Goal: Task Accomplishment & Management: Manage account settings

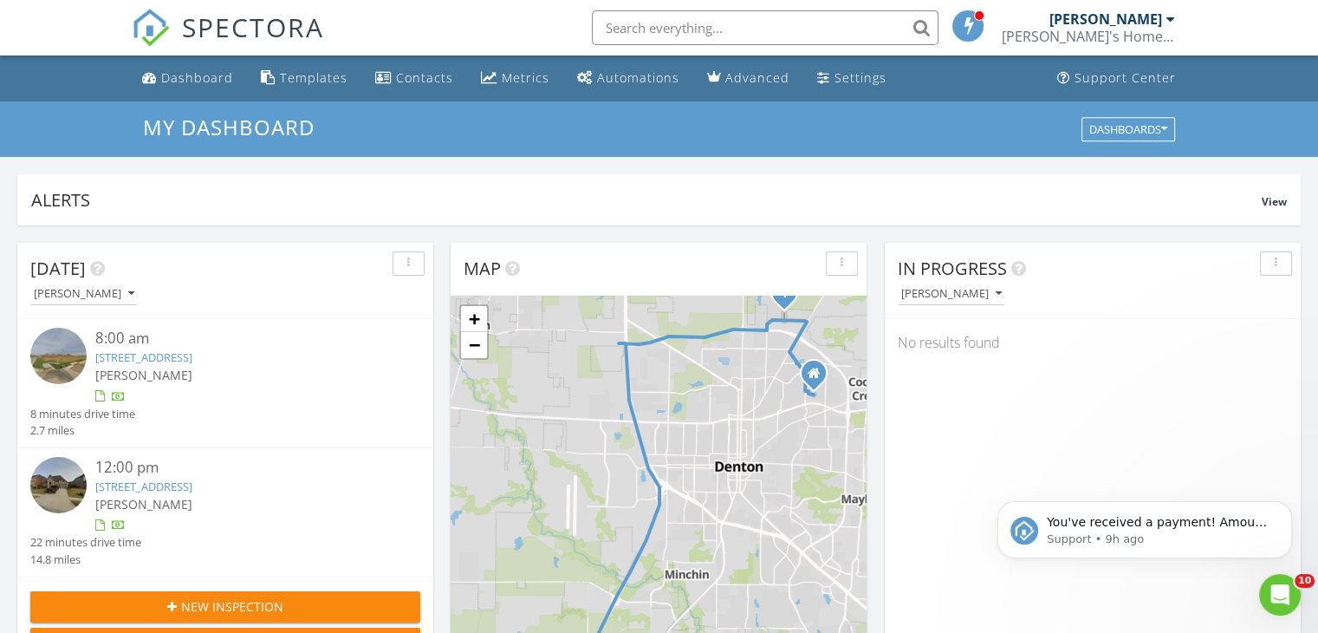
click at [179, 374] on span "[PERSON_NAME]" at bounding box center [143, 375] width 97 height 16
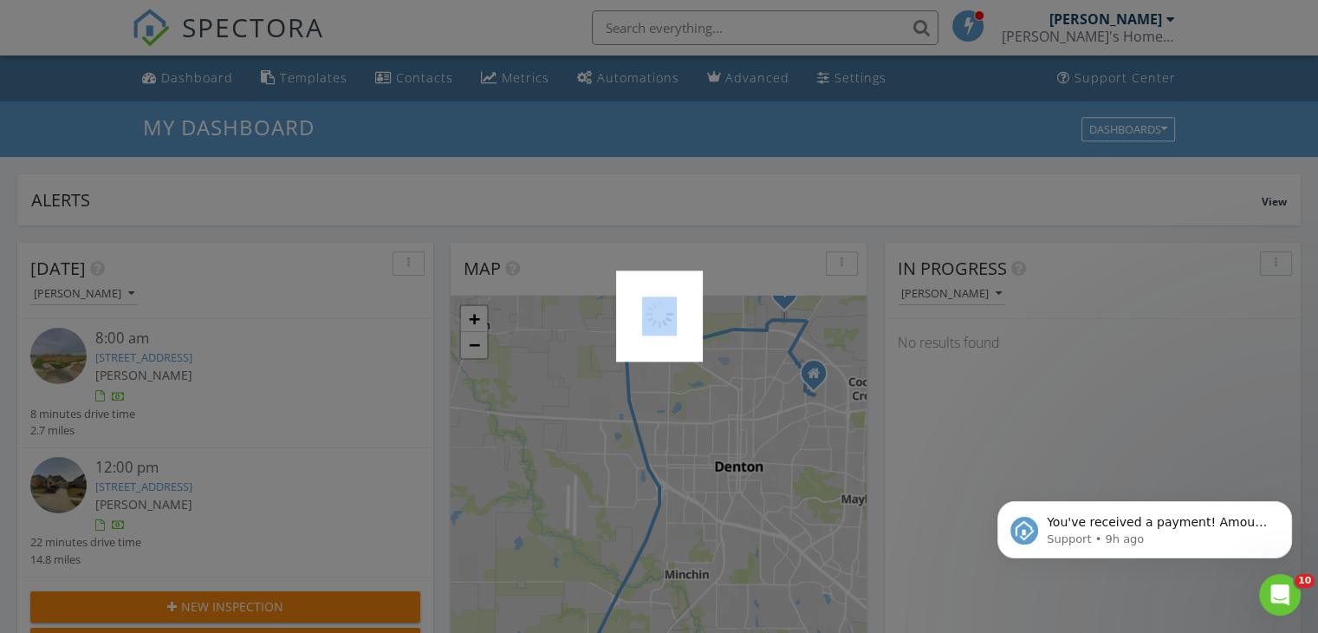
click at [179, 374] on div at bounding box center [659, 316] width 1318 height 633
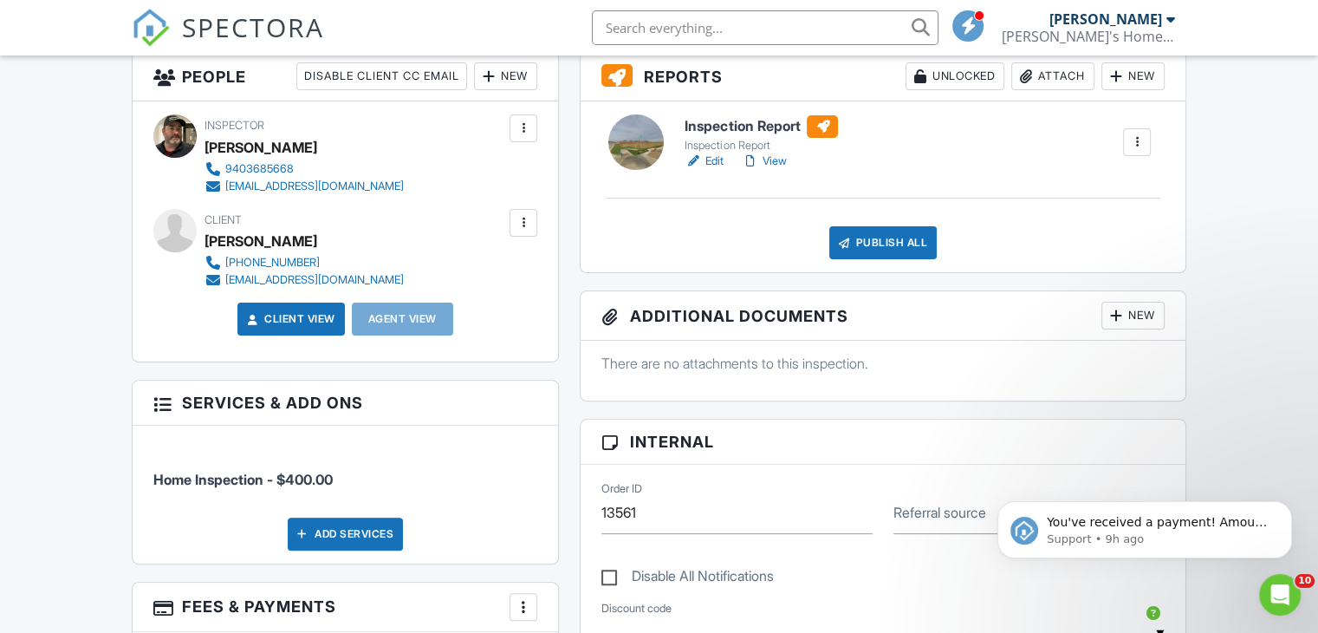
scroll to position [347, 0]
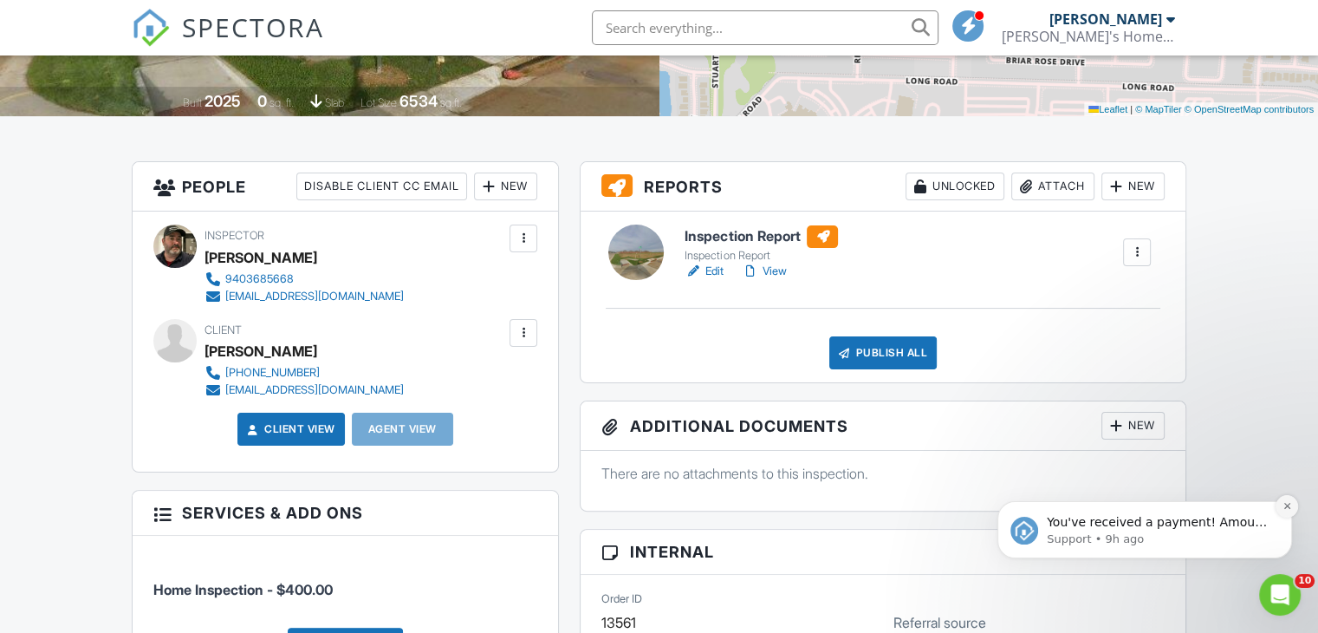
click at [1291, 508] on icon "Dismiss notification" at bounding box center [1288, 506] width 10 height 10
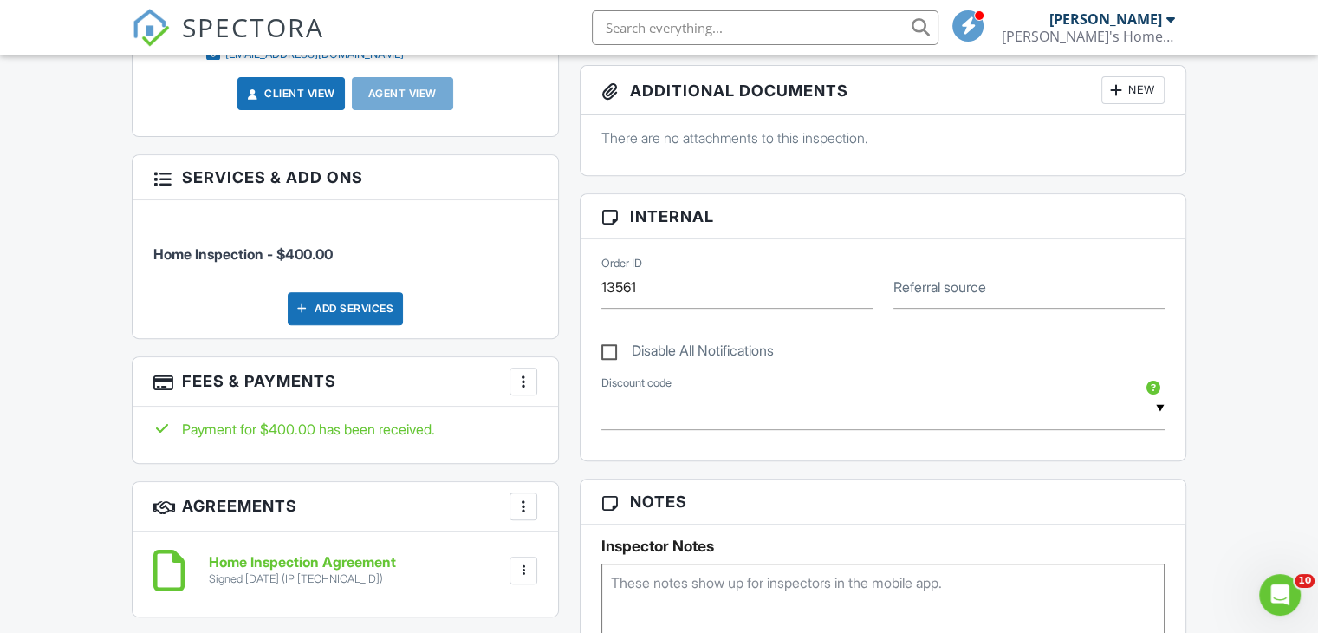
scroll to position [780, 0]
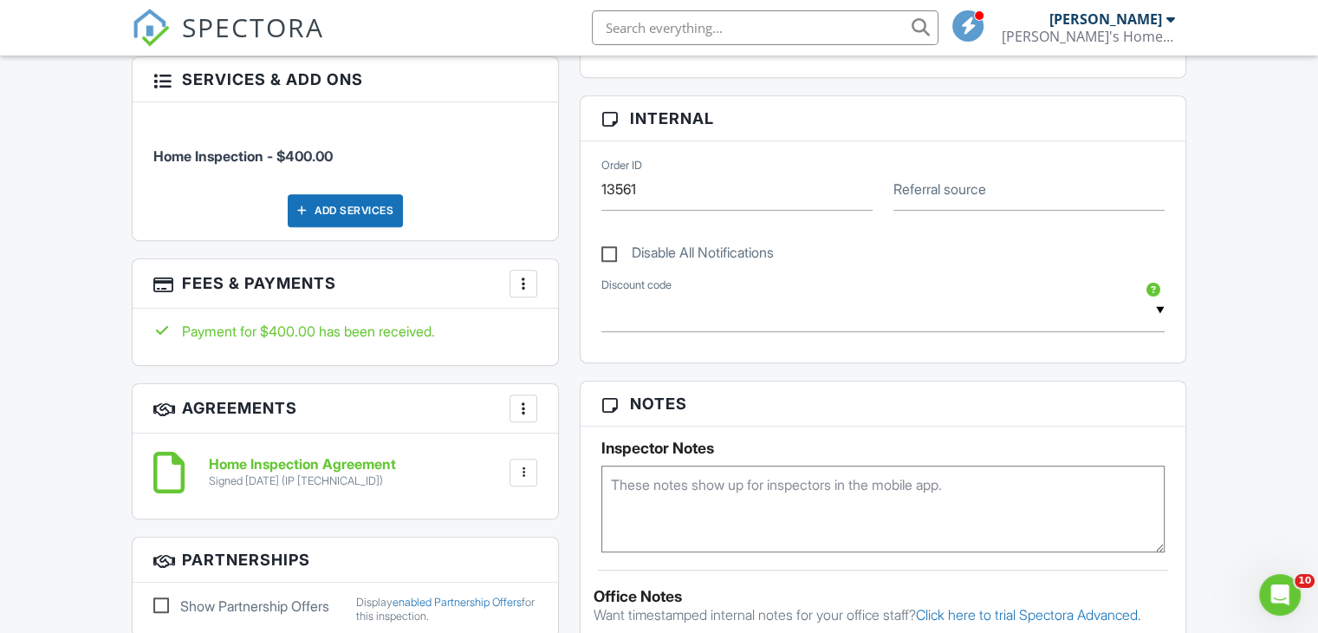
click at [520, 285] on div at bounding box center [523, 283] width 17 height 17
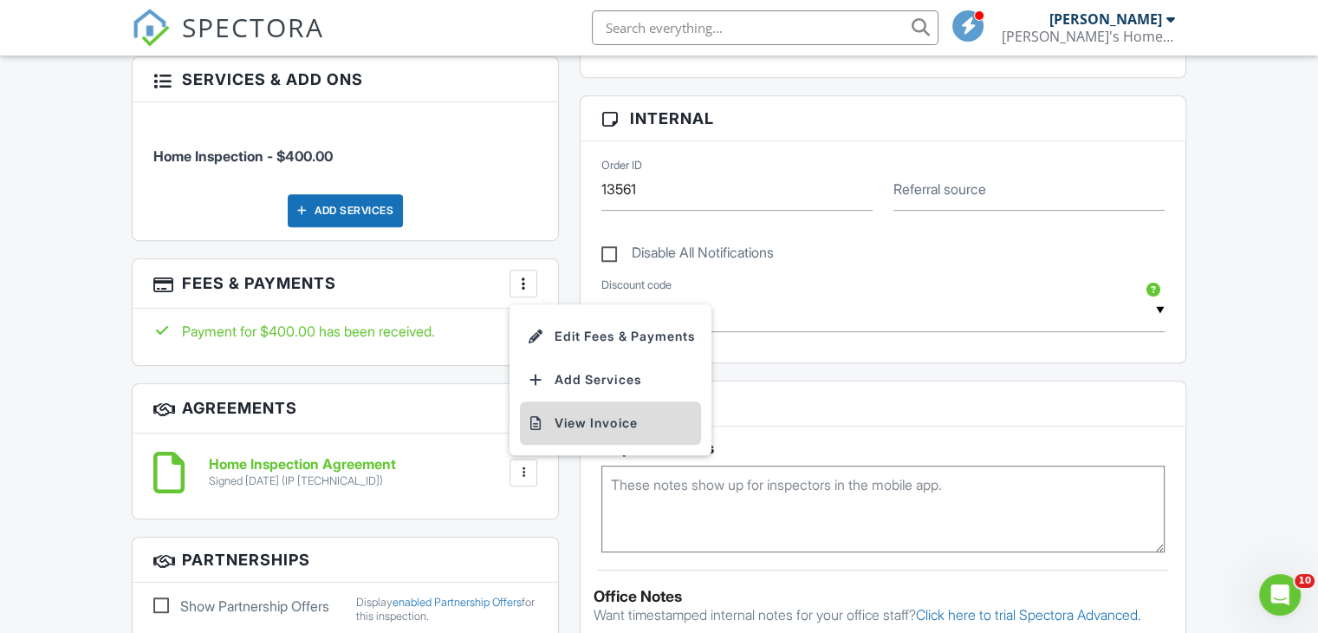
click at [571, 420] on li "View Invoice" at bounding box center [610, 422] width 181 height 43
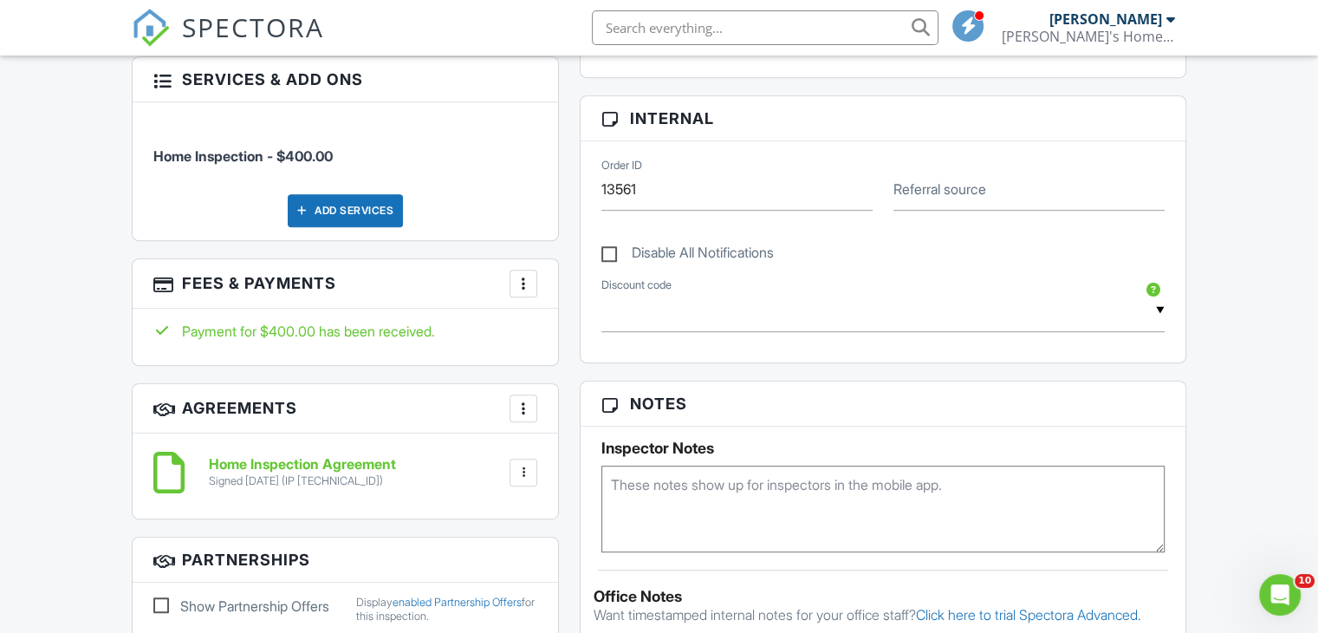
click at [372, 458] on h6 "Home Inspection Agreement" at bounding box center [302, 465] width 187 height 16
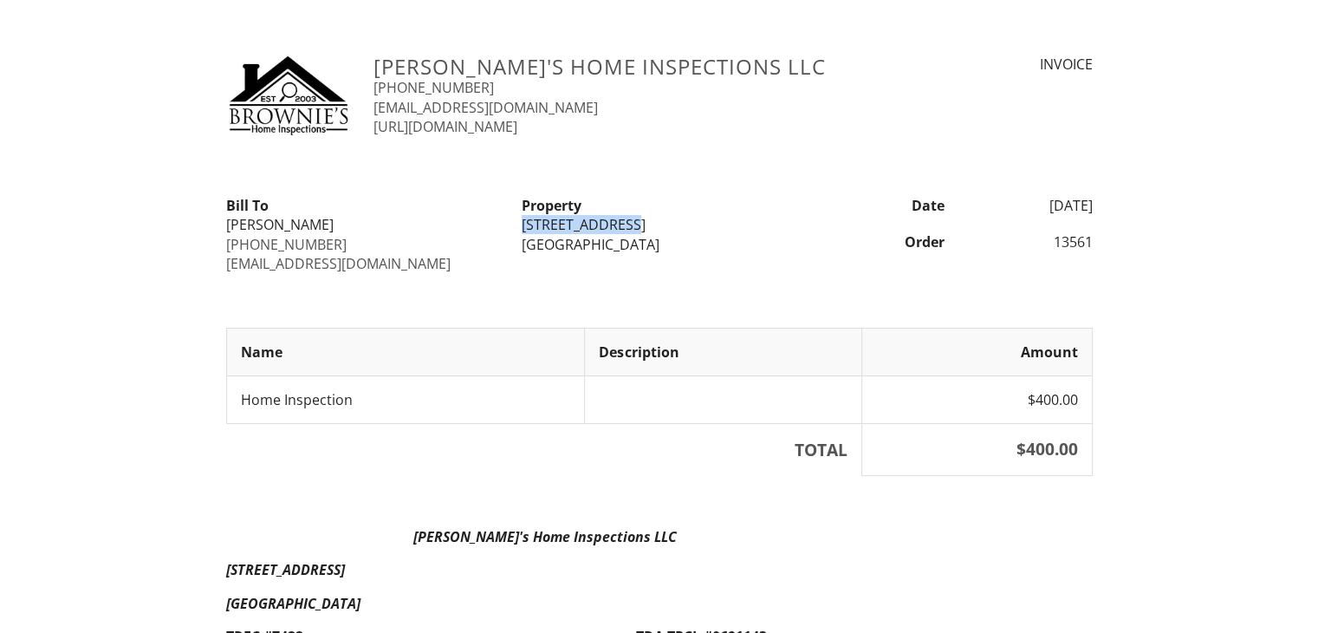
drag, startPoint x: 632, startPoint y: 223, endPoint x: 522, endPoint y: 224, distance: 110.1
click at [522, 224] on div "[STREET_ADDRESS]" at bounding box center [659, 224] width 275 height 19
copy div "[STREET_ADDRESS]"
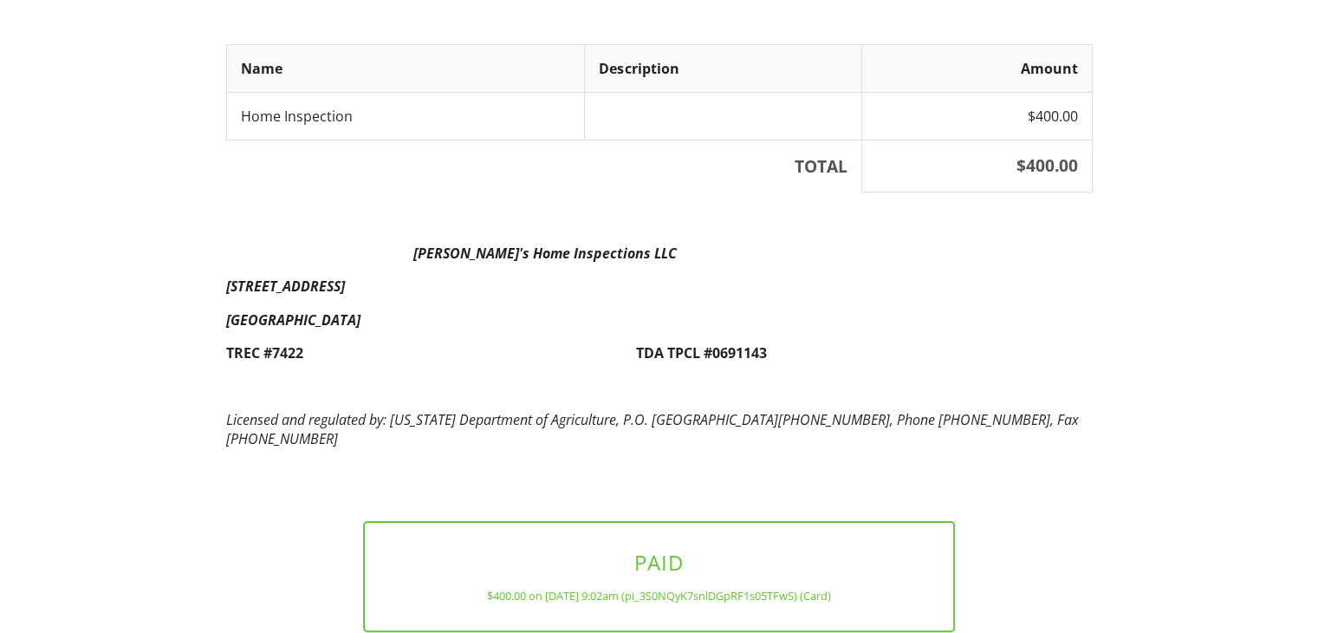
scroll to position [399, 0]
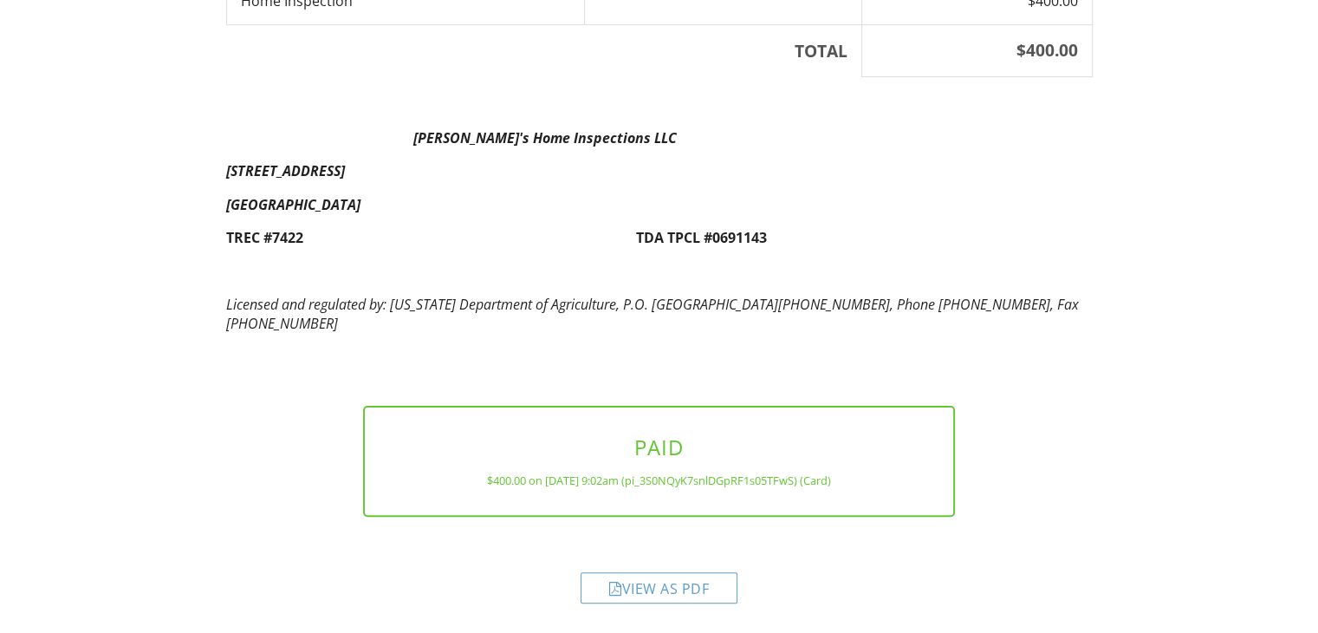
click at [713, 588] on div "View as PDF" at bounding box center [659, 587] width 157 height 31
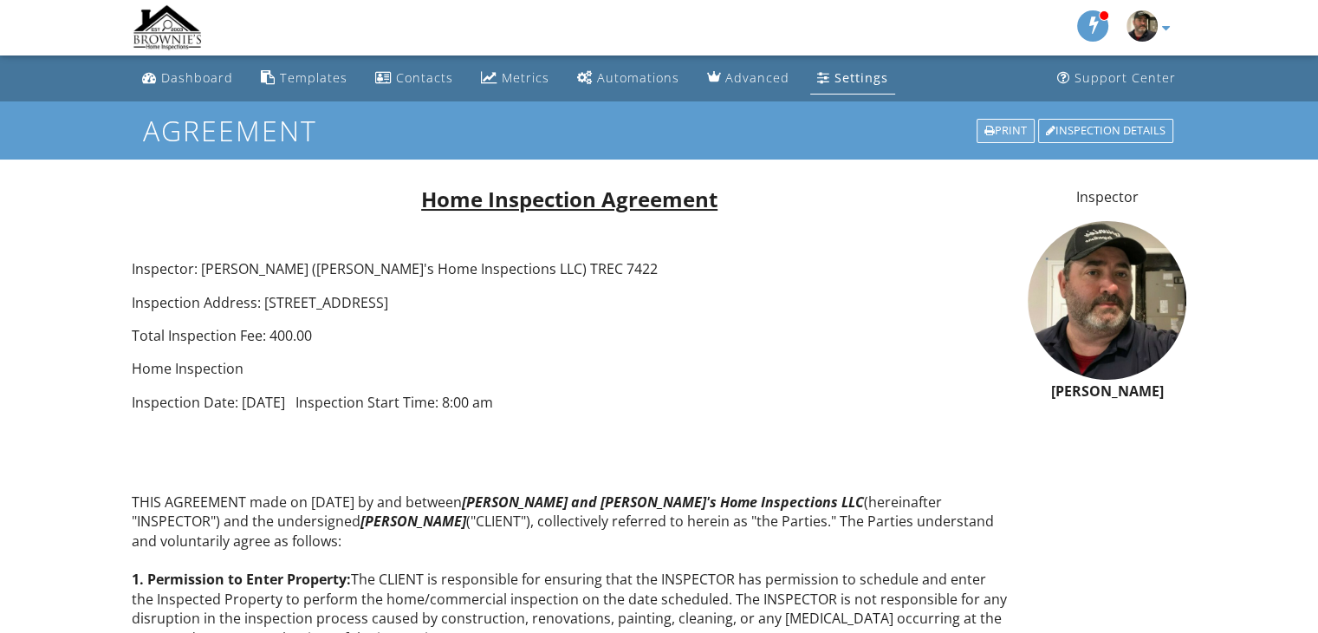
click at [1010, 128] on div "Print" at bounding box center [1006, 131] width 58 height 24
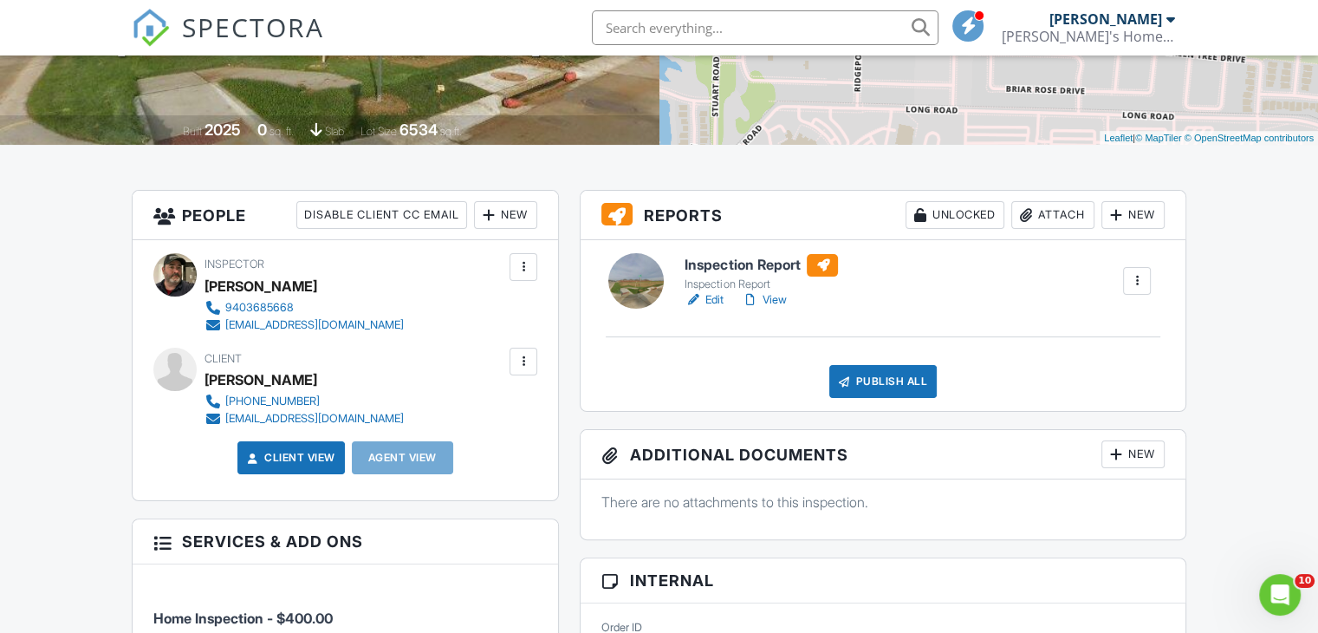
scroll to position [347, 0]
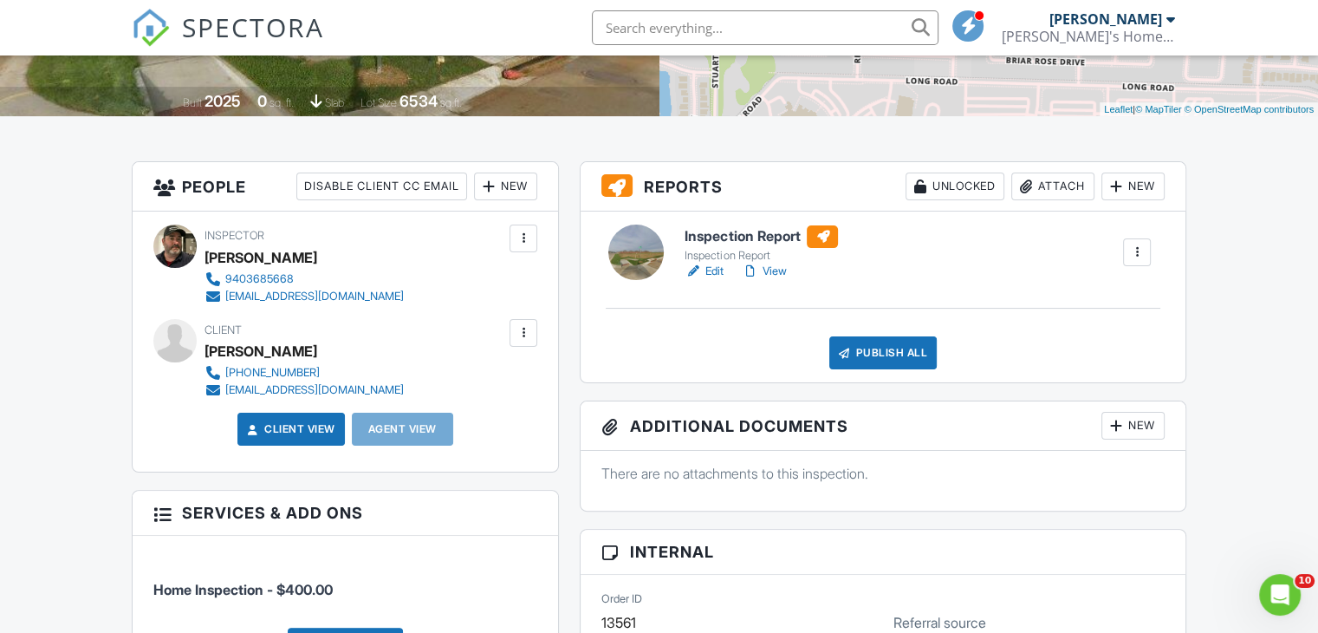
click at [723, 240] on h6 "Inspection Report" at bounding box center [761, 236] width 153 height 23
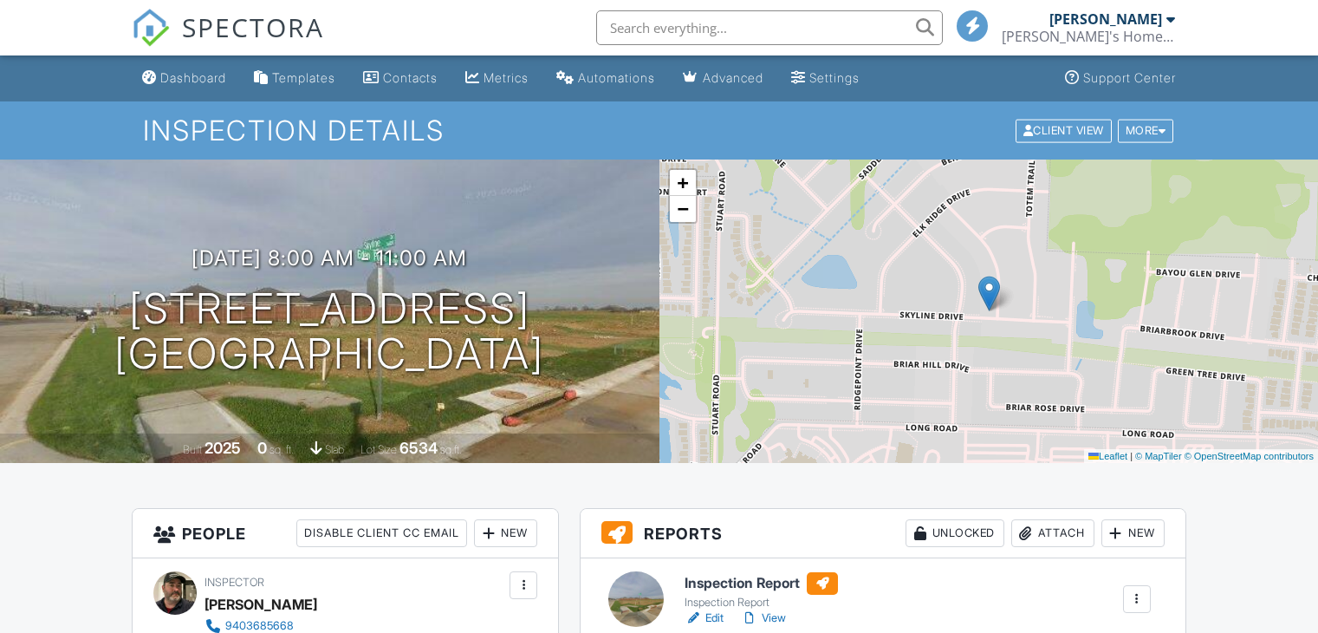
click at [206, 81] on div "Dashboard" at bounding box center [193, 77] width 66 height 15
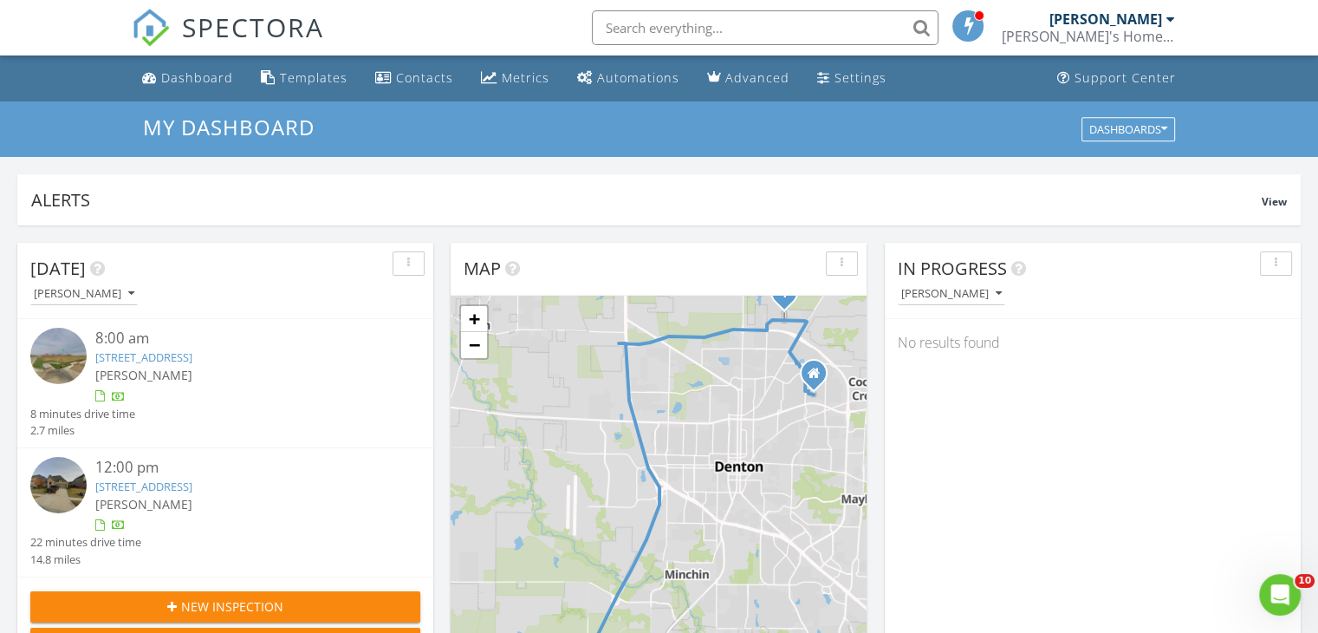
click at [178, 500] on span "[PERSON_NAME]" at bounding box center [143, 504] width 97 height 16
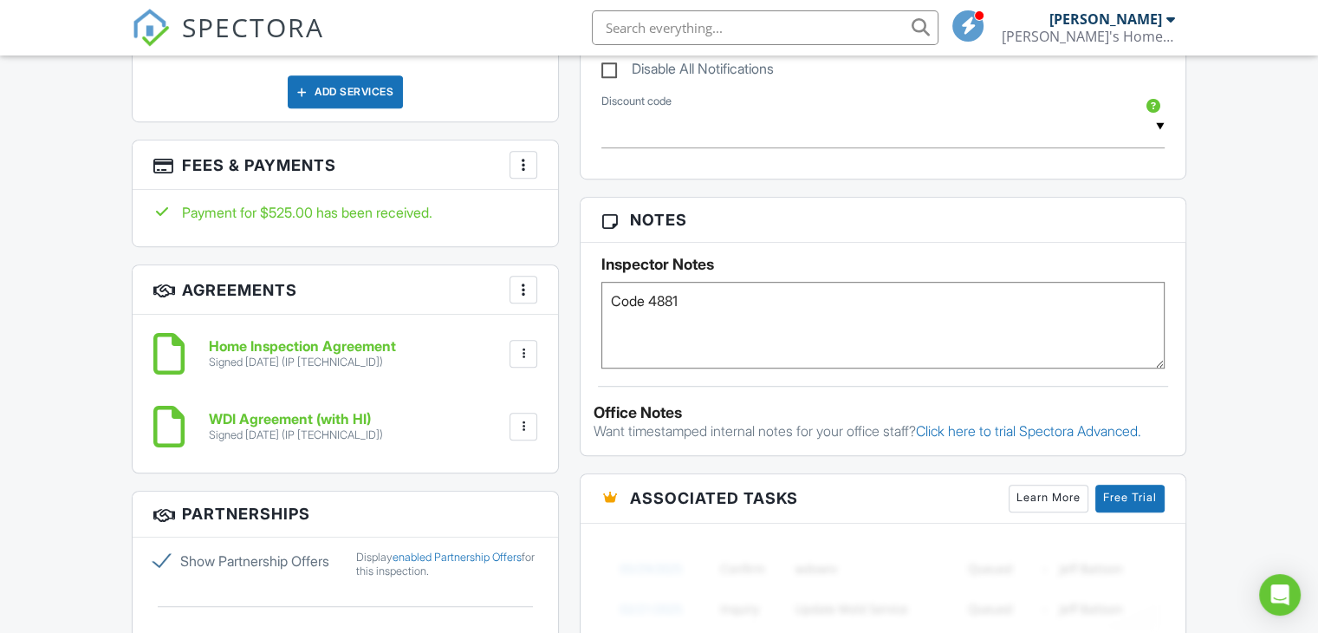
click at [155, 555] on label "Show Partnership Offers" at bounding box center [243, 560] width 181 height 21
checkbox input "false"
click at [291, 348] on h6 "Home Inspection Agreement" at bounding box center [302, 347] width 187 height 16
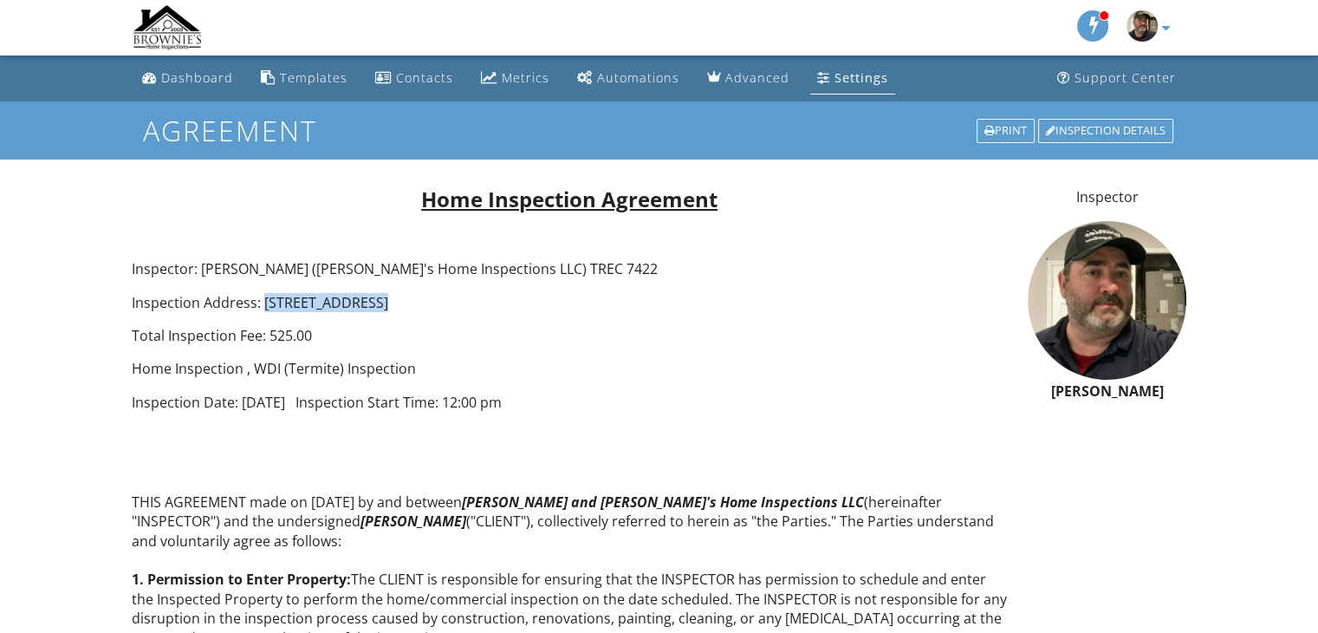
drag, startPoint x: 383, startPoint y: 299, endPoint x: 263, endPoint y: 303, distance: 120.5
click at [262, 302] on p "Inspection Address: 2645 Basswood Dr, Northlake, TX 76226" at bounding box center [569, 302] width 875 height 19
copy p "2645 Basswood Dr"
click at [991, 129] on div at bounding box center [990, 131] width 10 height 11
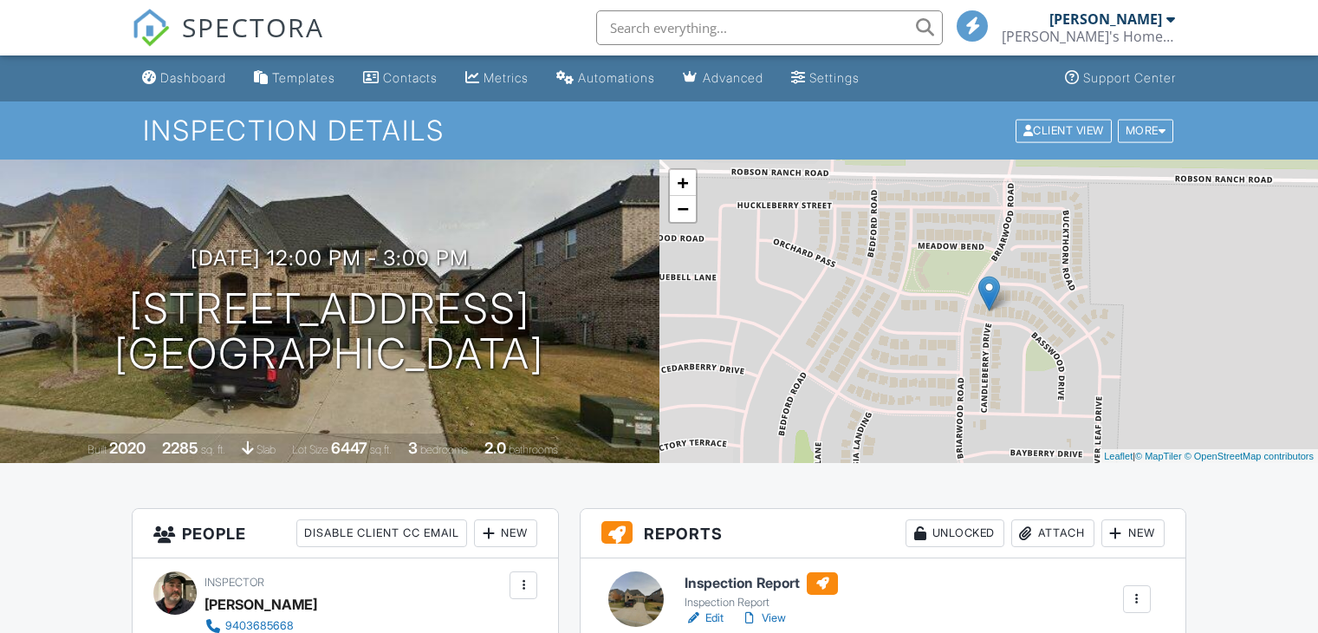
scroll to position [1040, 0]
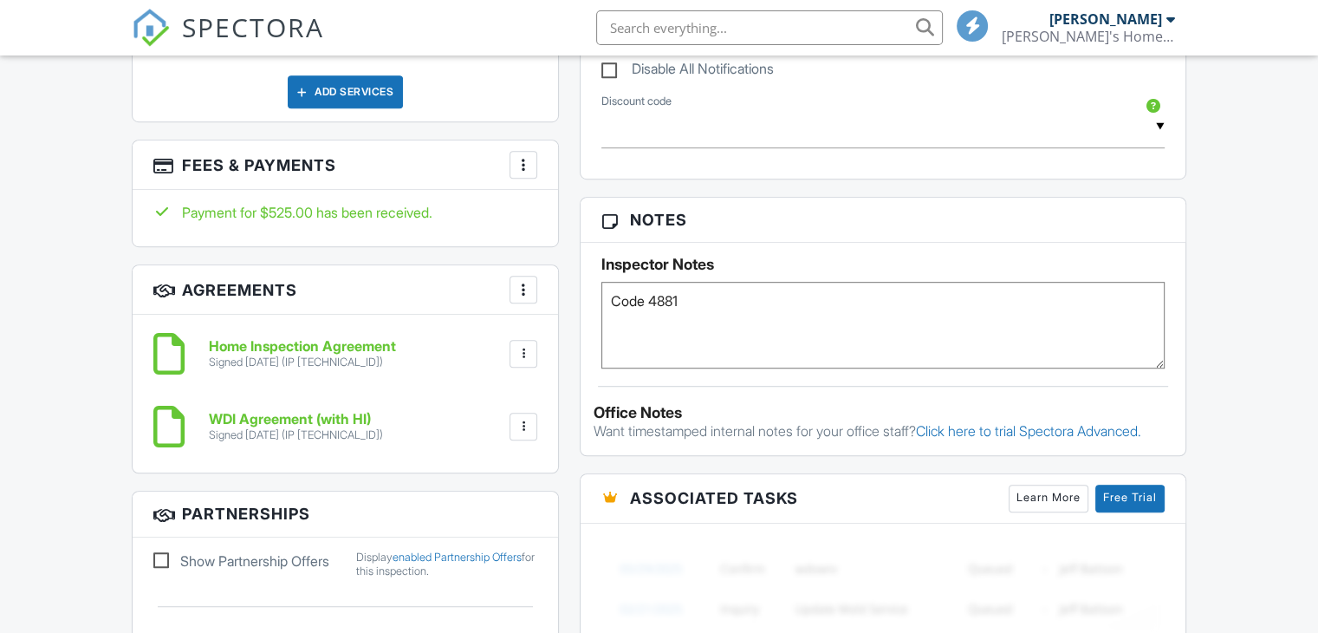
drag, startPoint x: 0, startPoint y: 0, endPoint x: 432, endPoint y: 403, distance: 590.5
click at [267, 414] on h6 "WDI Agreement (with HI)" at bounding box center [296, 420] width 174 height 16
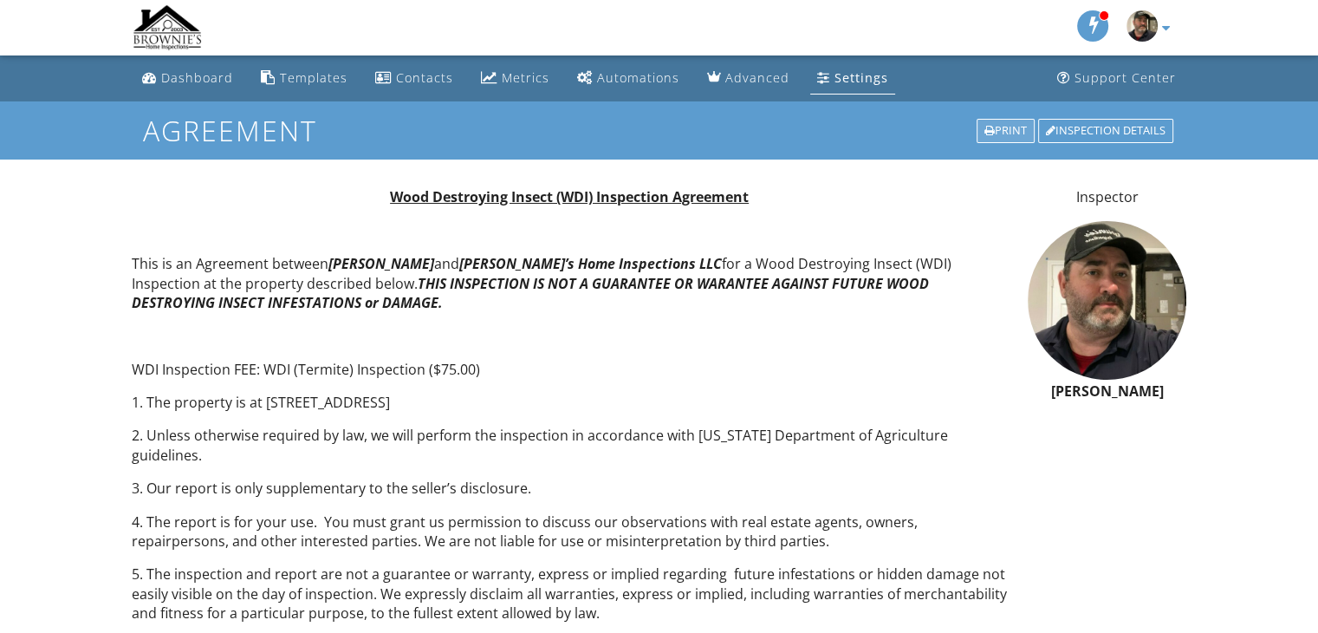
click at [991, 128] on div "Print" at bounding box center [1006, 131] width 58 height 24
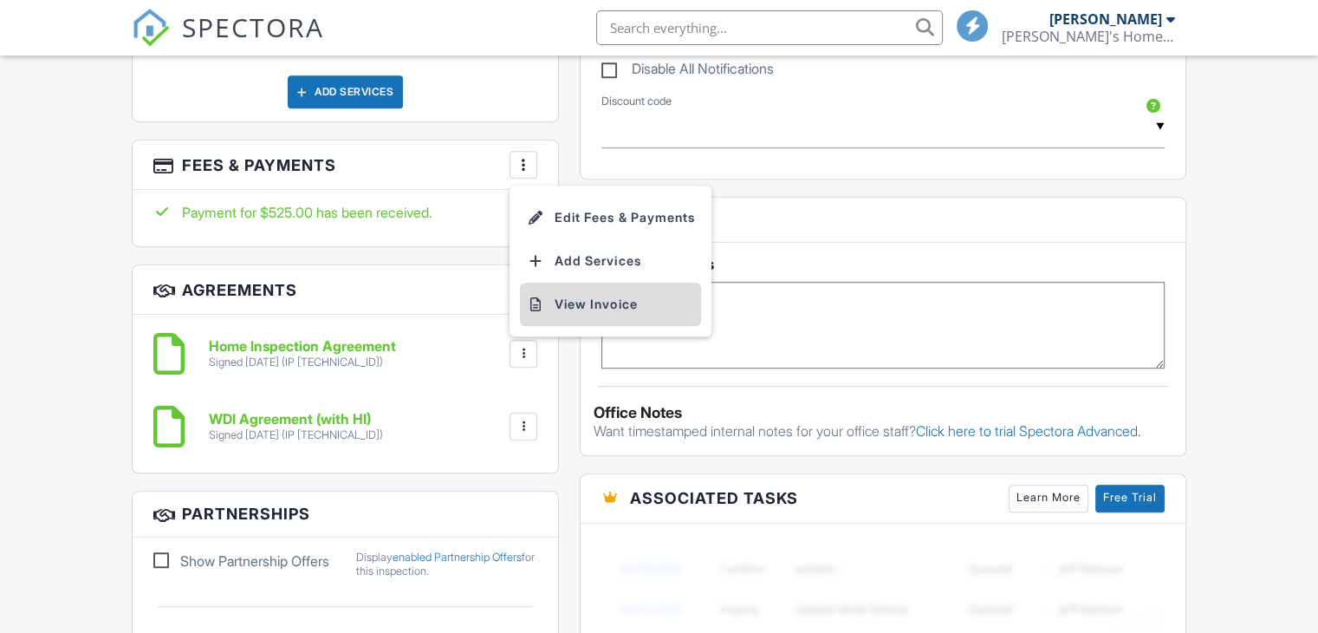
click at [584, 301] on li "View Invoice" at bounding box center [610, 304] width 181 height 43
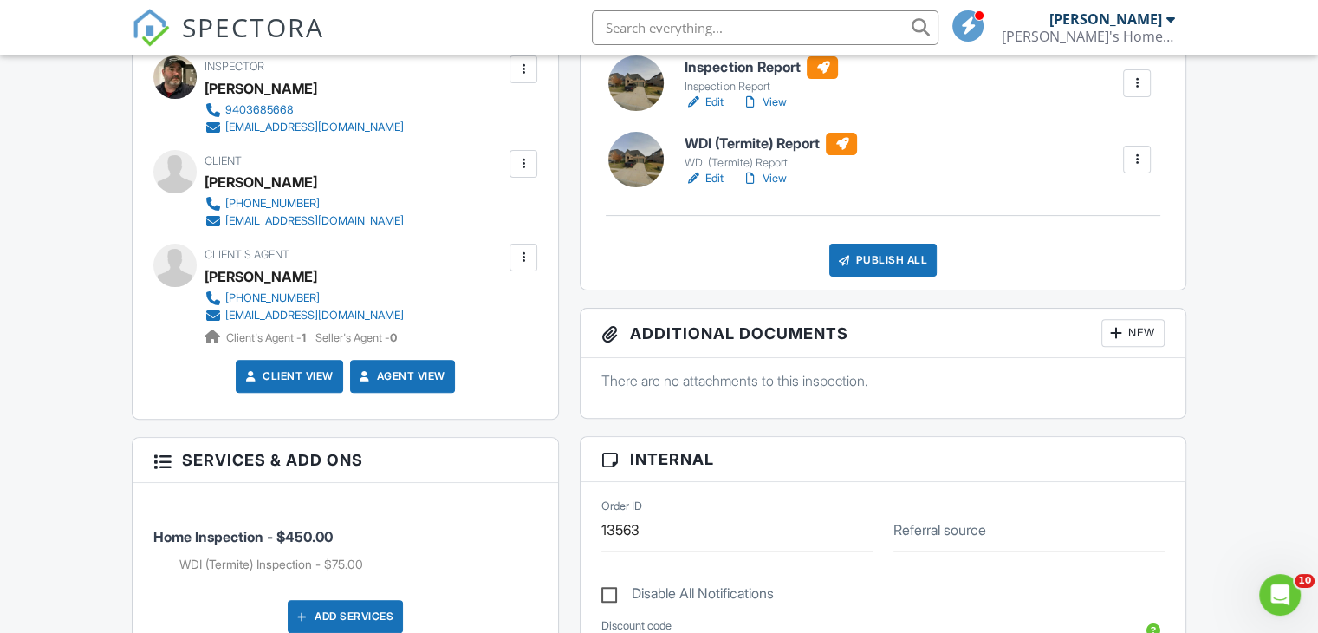
scroll to position [520, 0]
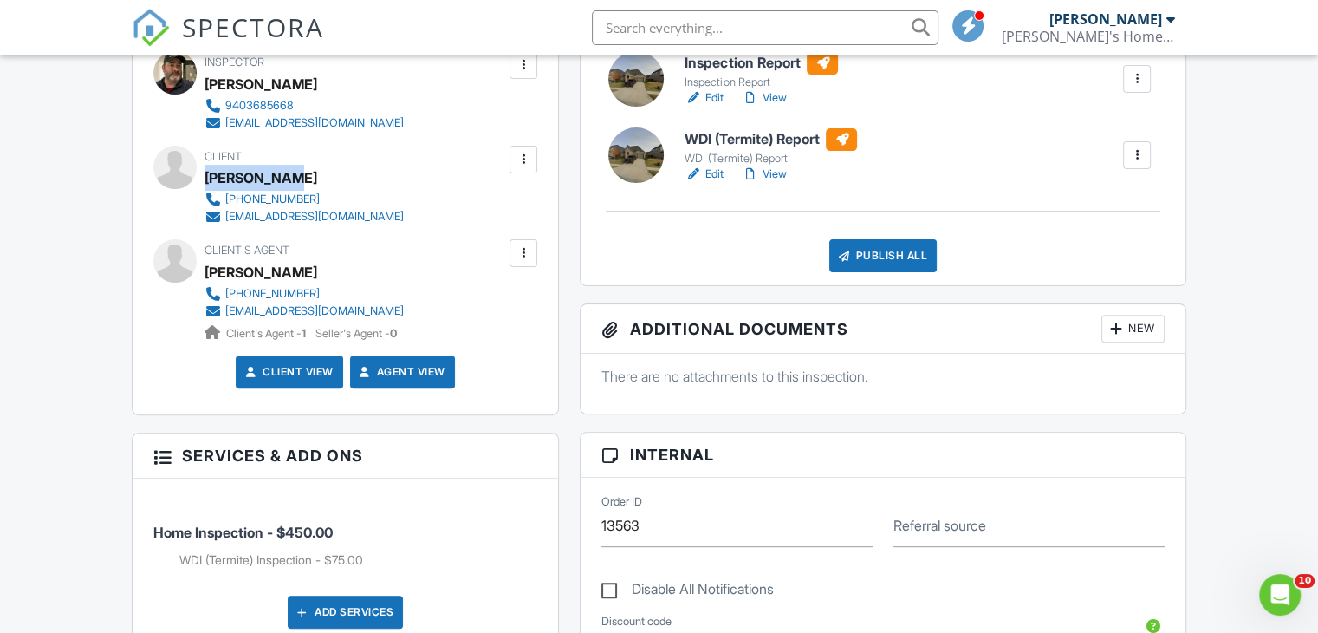
drag, startPoint x: 299, startPoint y: 180, endPoint x: 206, endPoint y: 178, distance: 92.8
click at [206, 178] on div "Rebeca Cook" at bounding box center [311, 178] width 213 height 26
copy div "Rebeca Cook"
click at [728, 142] on h6 "WDI (Termite) Report" at bounding box center [771, 139] width 172 height 23
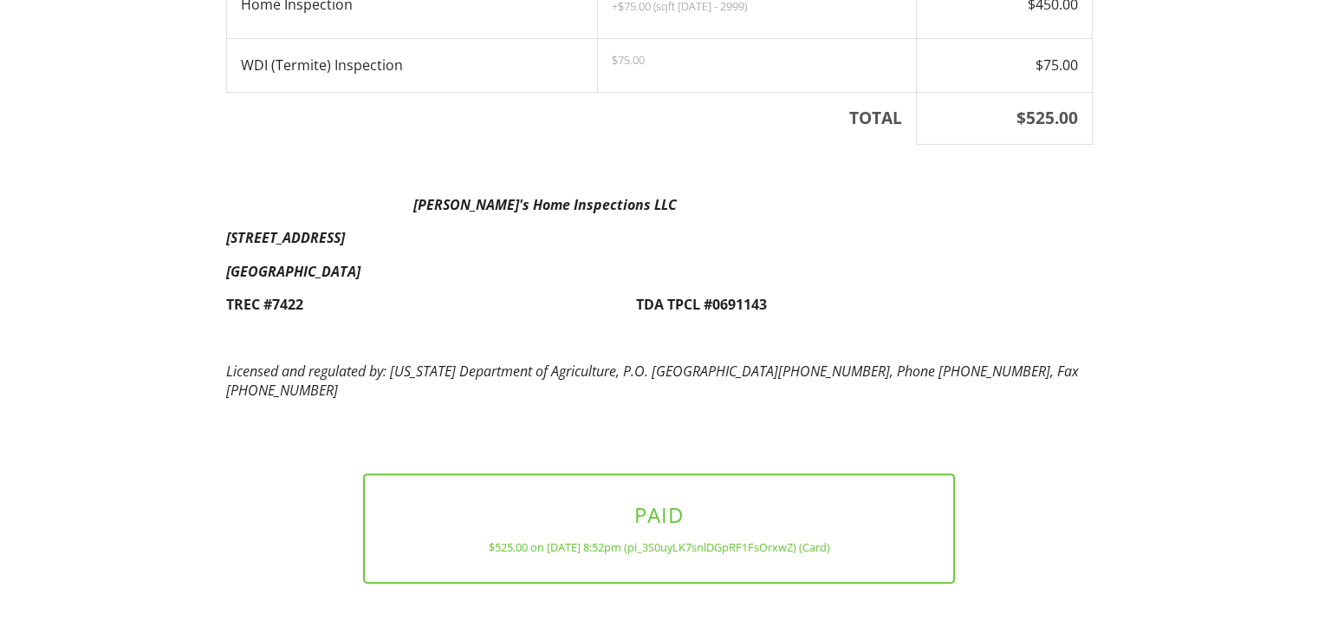
scroll to position [471, 0]
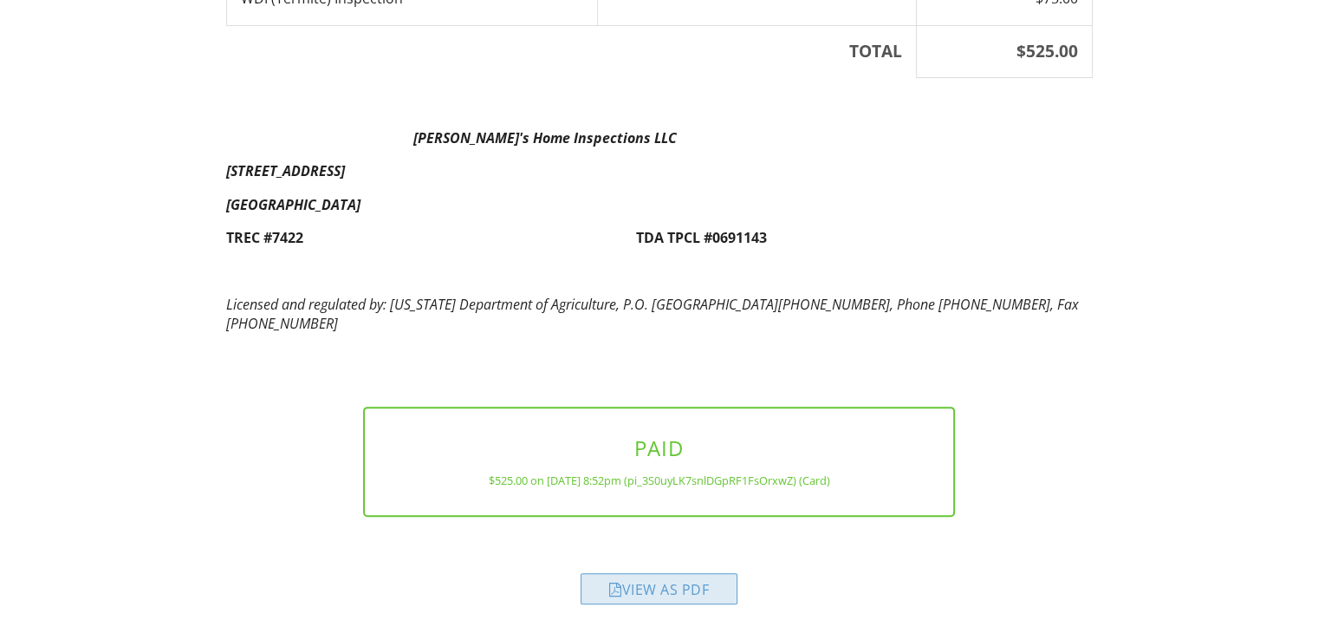
click at [673, 595] on div "View as PDF" at bounding box center [659, 588] width 157 height 31
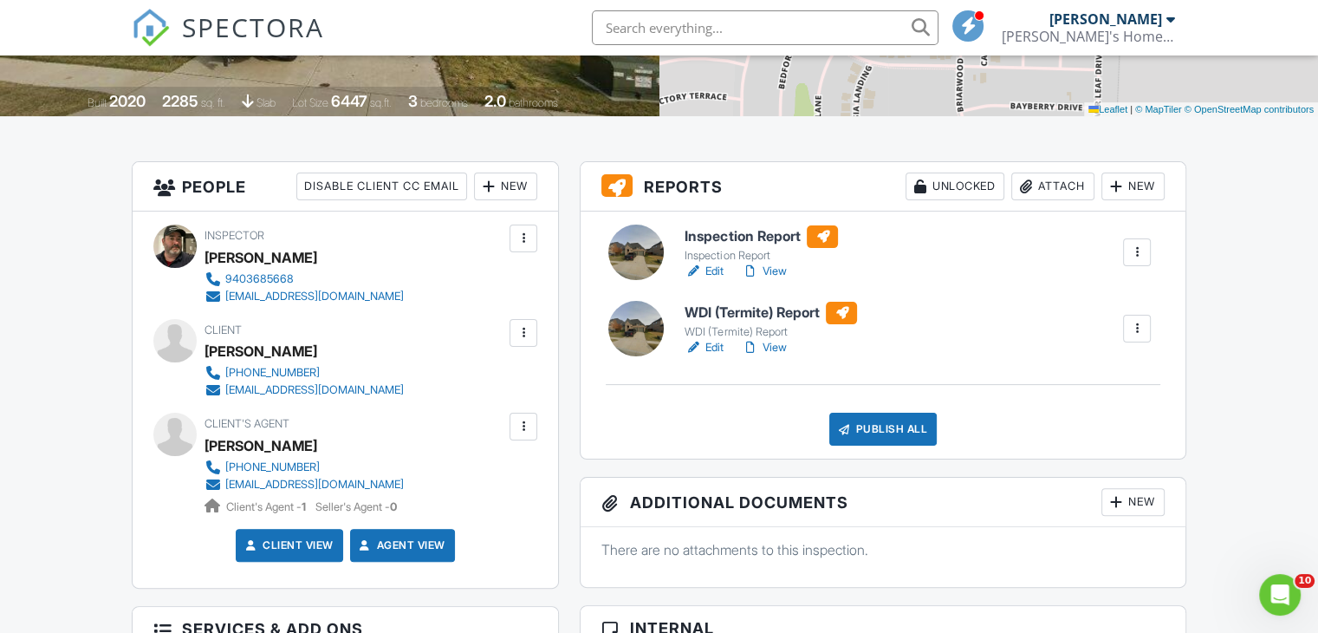
click at [749, 236] on h6 "Inspection Report" at bounding box center [761, 236] width 153 height 23
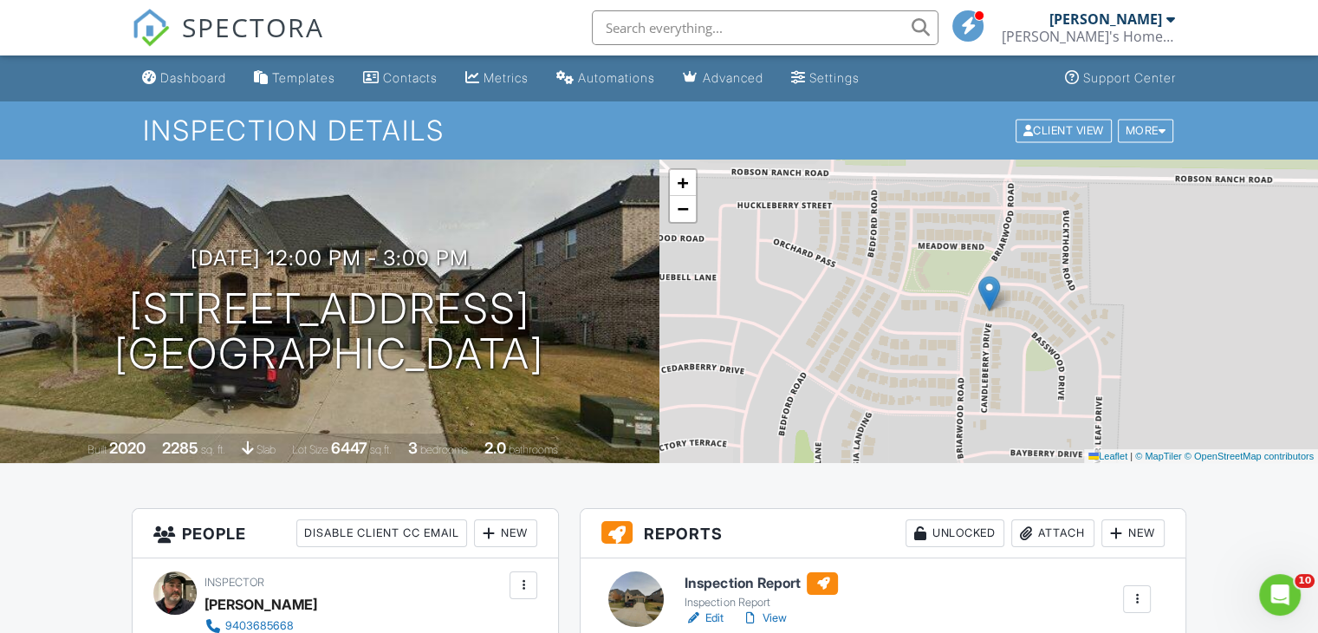
click at [214, 85] on link "Dashboard" at bounding box center [184, 78] width 98 height 32
